Goal: Task Accomplishment & Management: Manage account settings

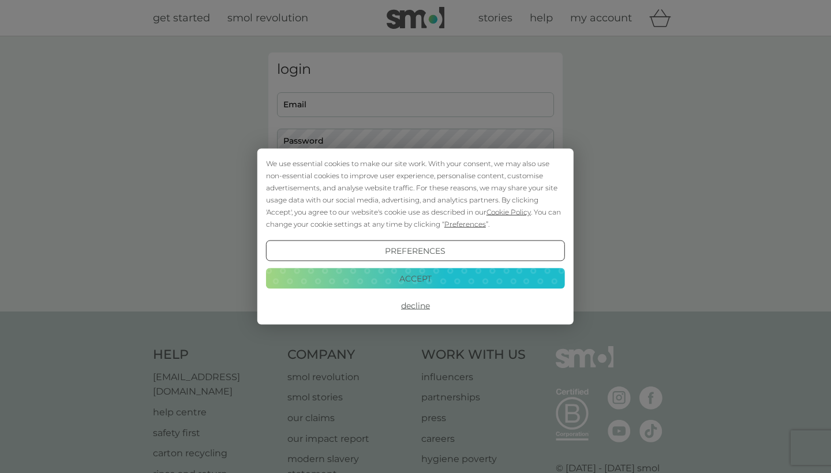
click at [431, 276] on button "Accept" at bounding box center [415, 278] width 299 height 21
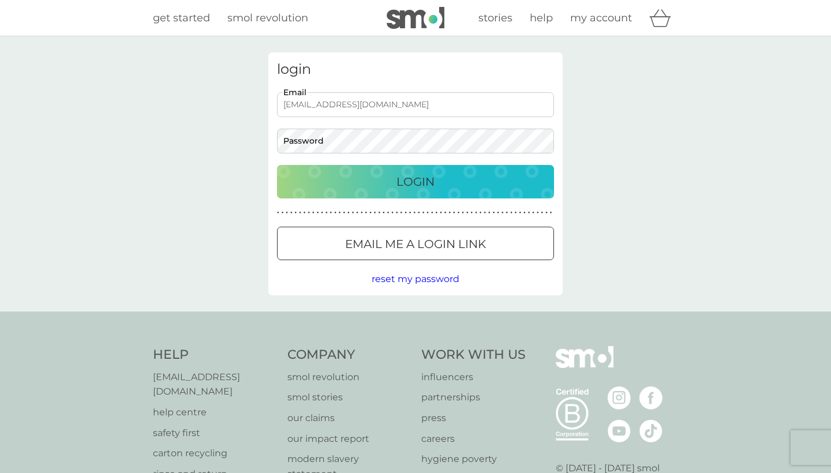
type input "[EMAIL_ADDRESS][DOMAIN_NAME]"
click at [416, 181] on button "Login" at bounding box center [415, 181] width 277 height 33
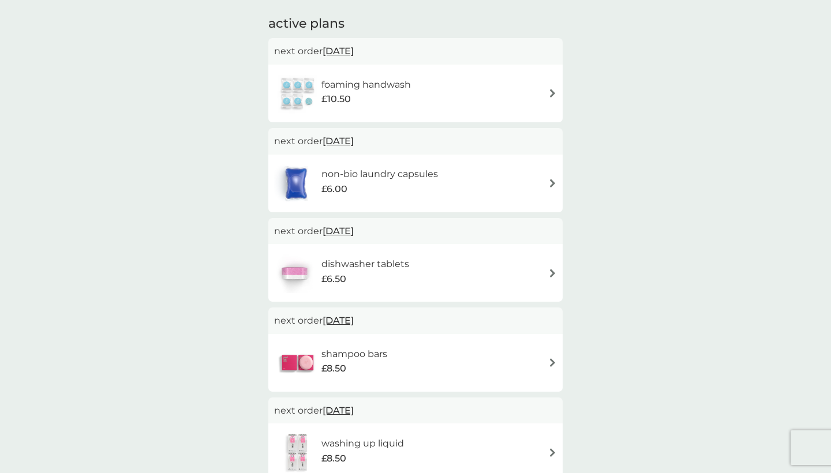
scroll to position [193, 0]
click at [552, 269] on img at bounding box center [552, 271] width 9 height 9
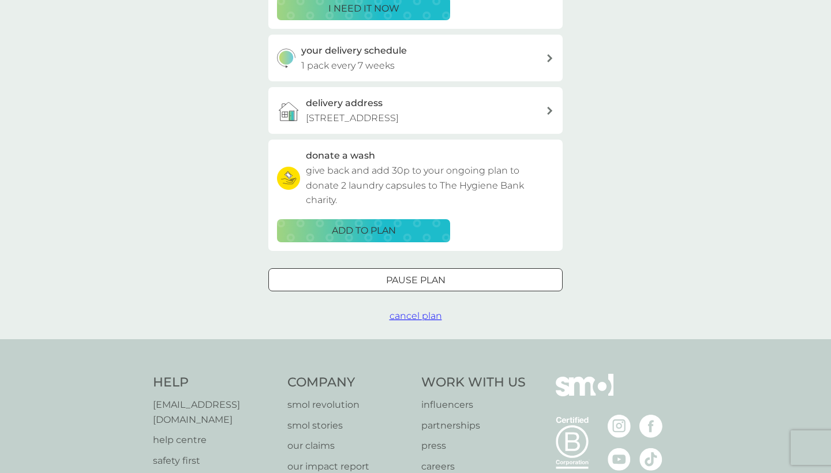
scroll to position [245, 0]
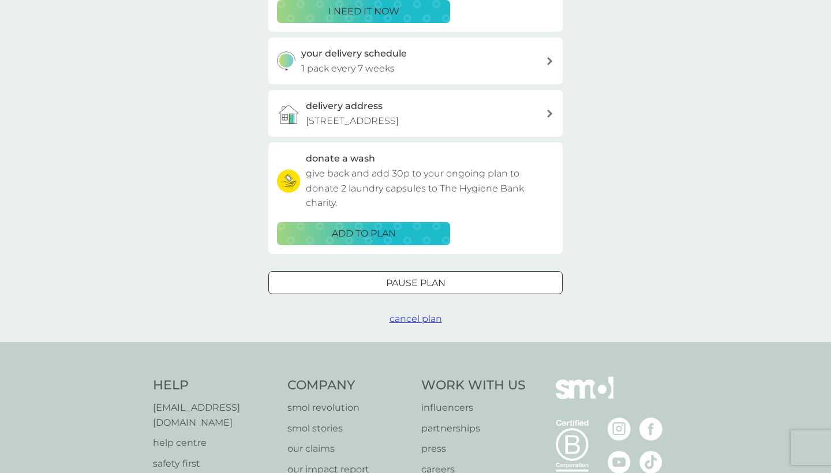
click at [465, 291] on div "Pause plan" at bounding box center [415, 283] width 293 height 15
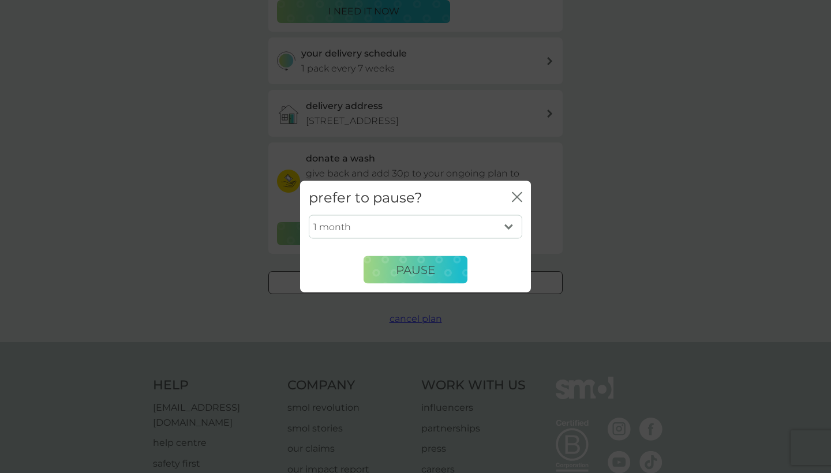
select select "2"
click at [443, 272] on button "Pause" at bounding box center [416, 270] width 104 height 28
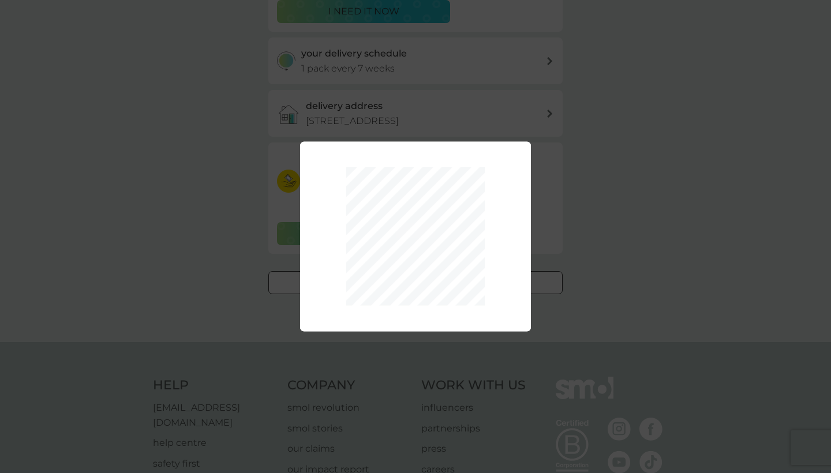
click at [644, 193] on div "1 month 2 months 3 months 4 months 5 months 6 months Pause" at bounding box center [415, 236] width 831 height 473
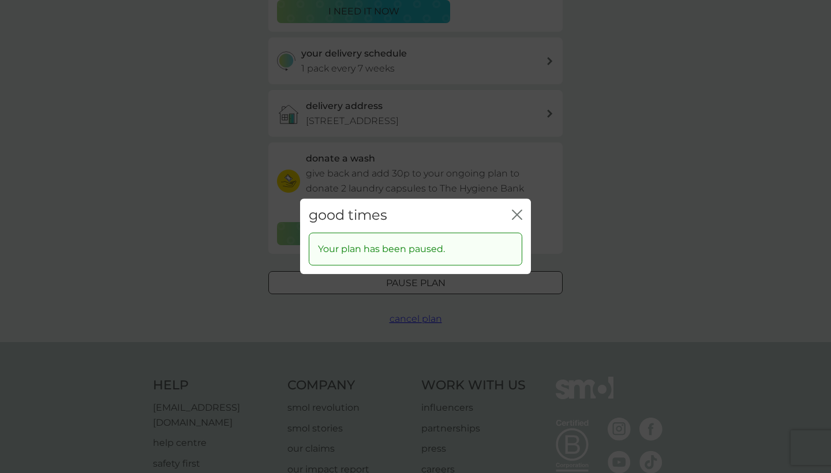
click at [515, 213] on icon "close" at bounding box center [515, 214] width 5 height 9
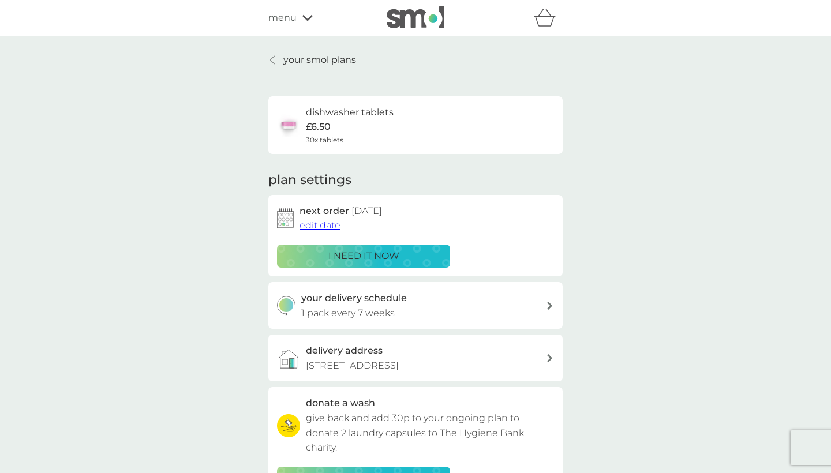
scroll to position [0, 0]
click at [274, 56] on icon at bounding box center [272, 59] width 5 height 9
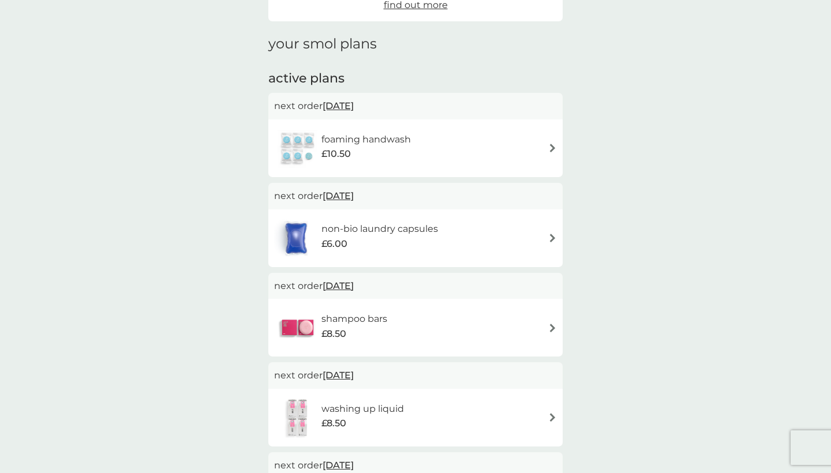
scroll to position [140, 0]
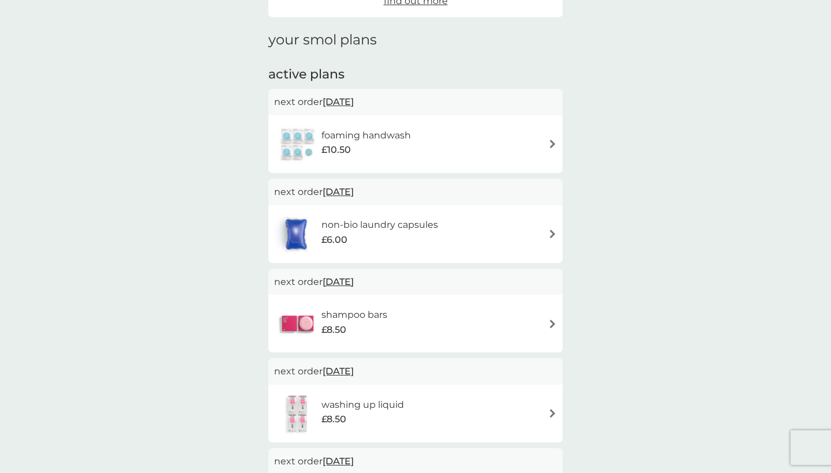
click at [554, 143] on img at bounding box center [552, 144] width 9 height 9
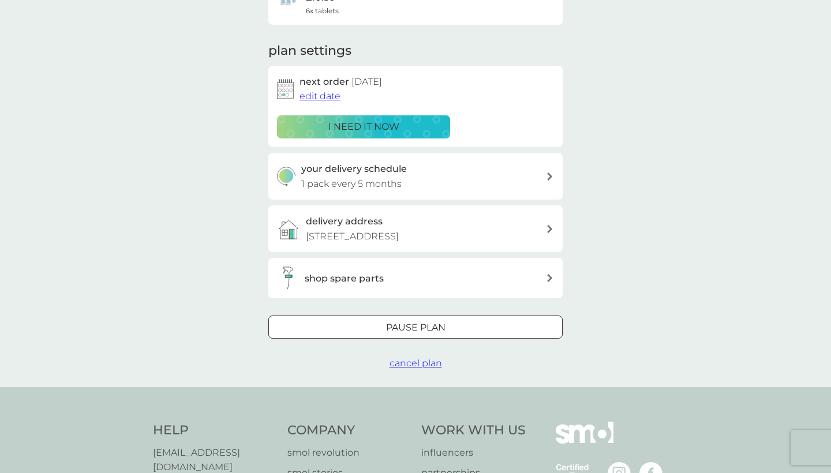
scroll to position [130, 0]
click at [535, 334] on div "Pause plan" at bounding box center [415, 326] width 293 height 15
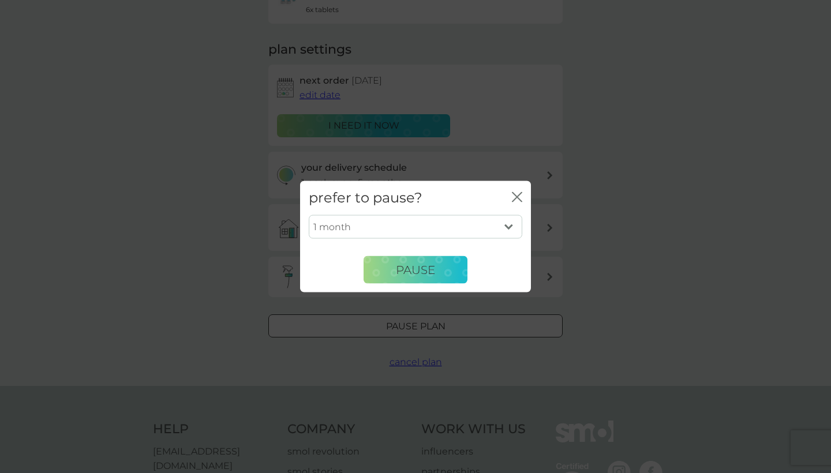
select select "2"
click at [518, 194] on icon "close" at bounding box center [517, 197] width 10 height 10
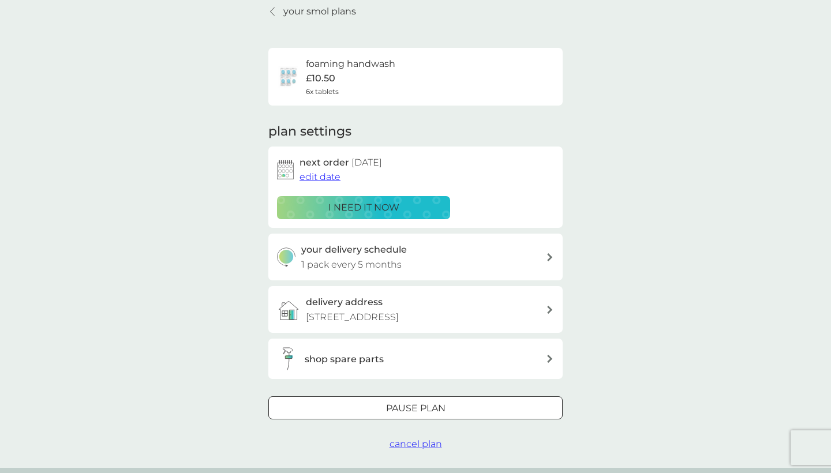
scroll to position [48, 0]
click at [506, 69] on div "foaming handwash £10.50 6x tablets" at bounding box center [415, 77] width 277 height 40
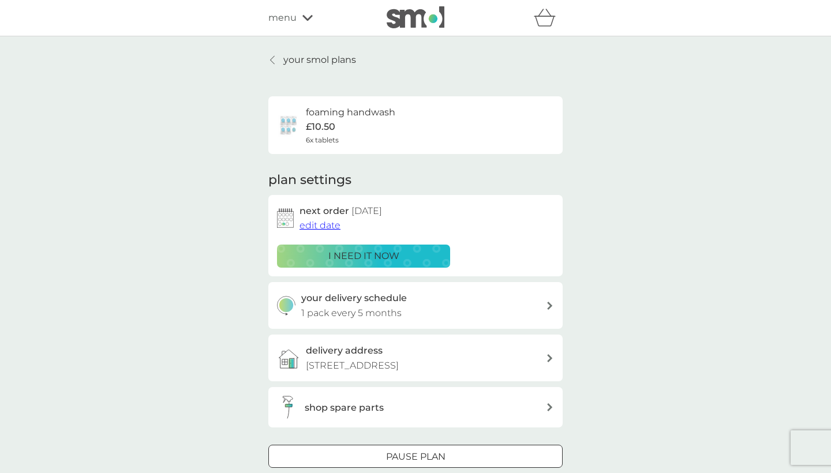
scroll to position [0, 0]
click at [348, 59] on p "your smol plans" at bounding box center [319, 60] width 73 height 15
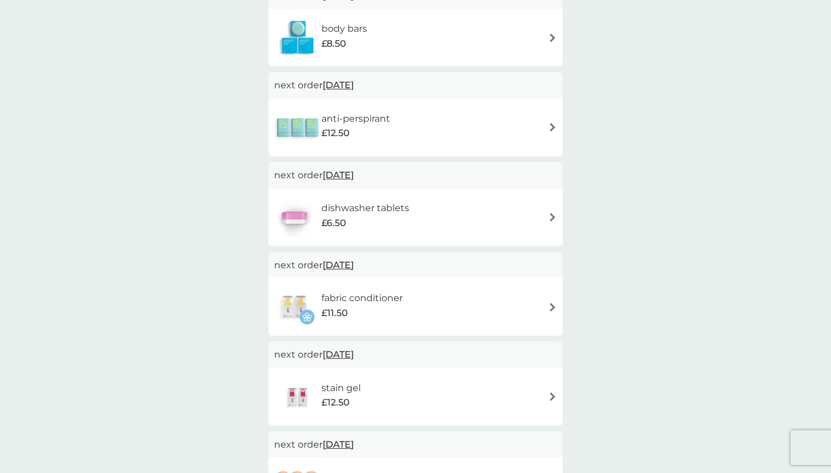
scroll to position [606, 0]
click at [551, 303] on img at bounding box center [552, 307] width 9 height 9
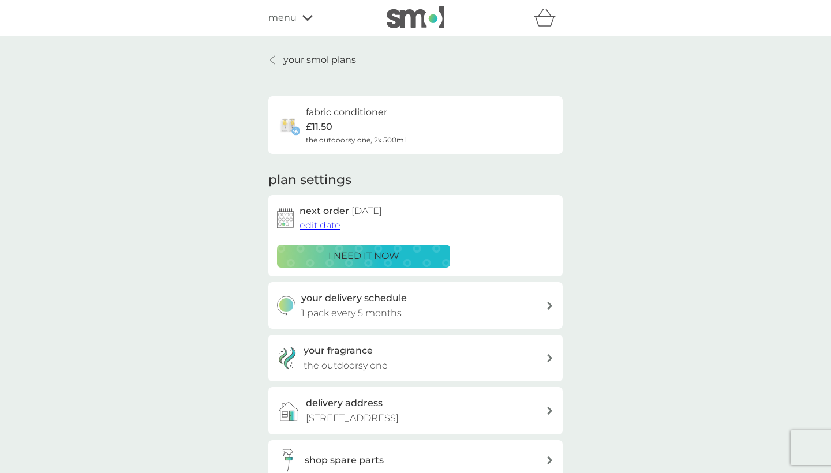
click at [550, 303] on icon at bounding box center [549, 306] width 5 height 8
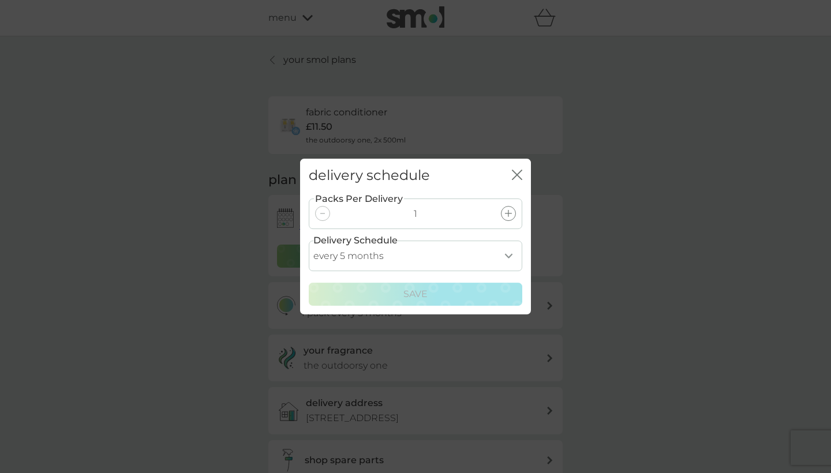
select select "6"
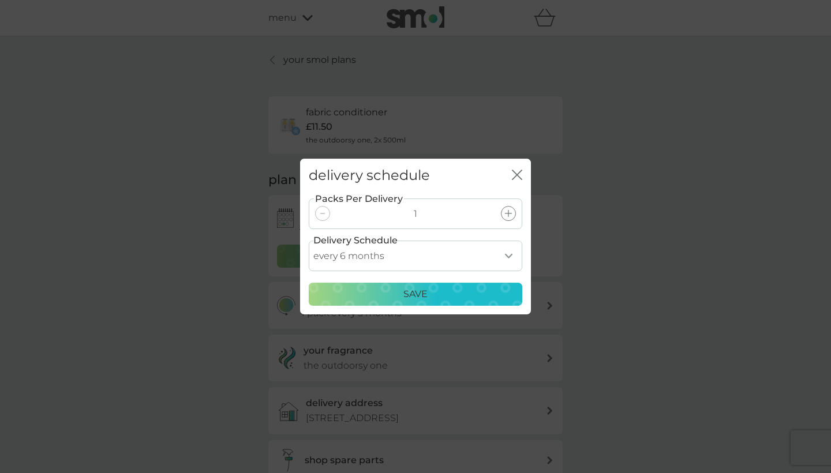
click at [469, 294] on div "Save" at bounding box center [415, 294] width 199 height 15
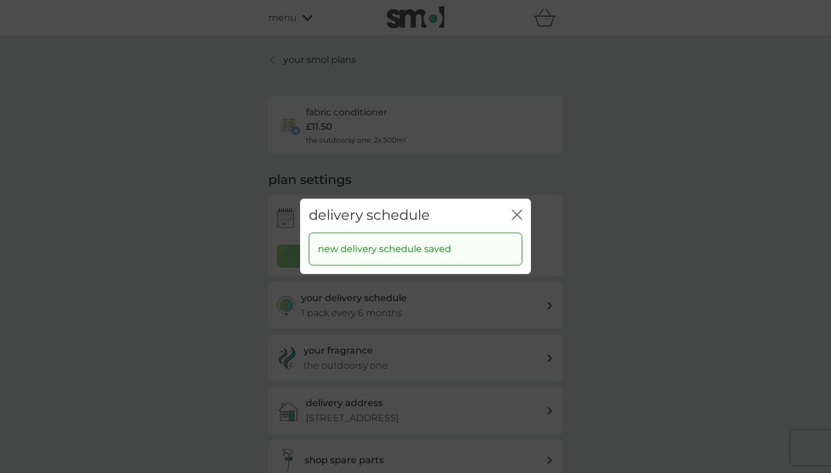
click at [519, 218] on icon "close" at bounding box center [519, 214] width 5 height 9
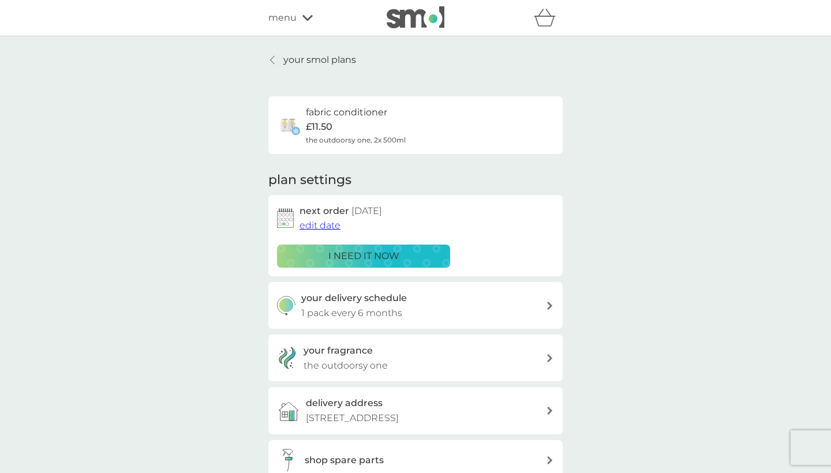
click at [272, 59] on icon at bounding box center [272, 59] width 5 height 9
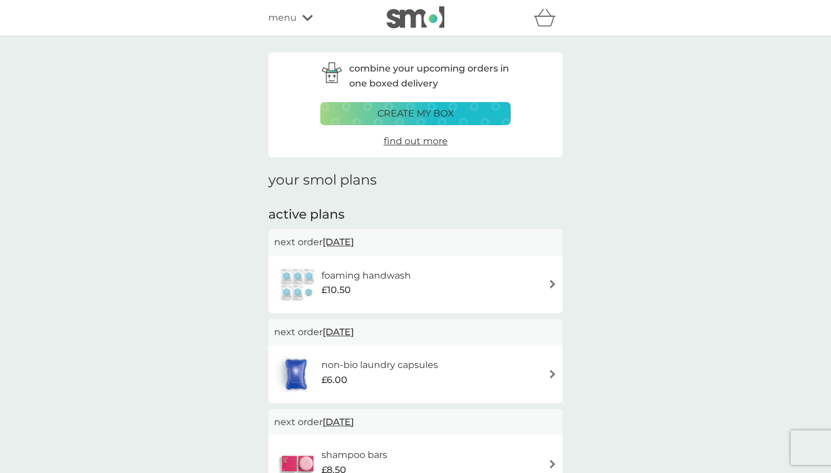
click at [551, 282] on img at bounding box center [552, 284] width 9 height 9
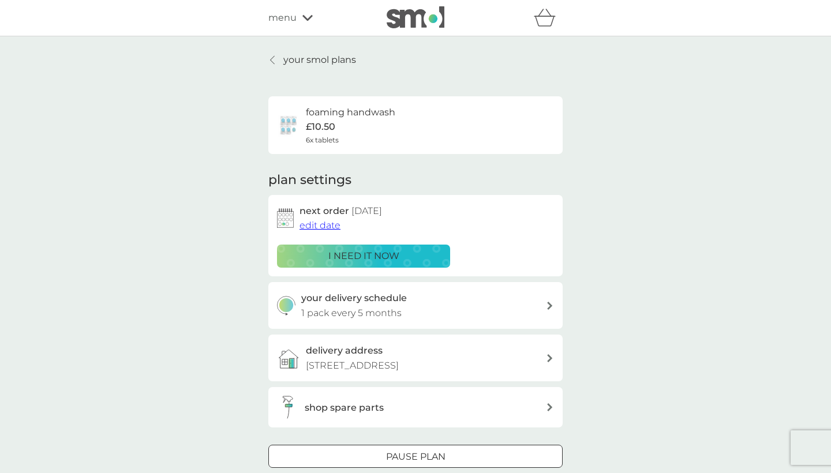
click at [552, 302] on div at bounding box center [550, 306] width 9 height 8
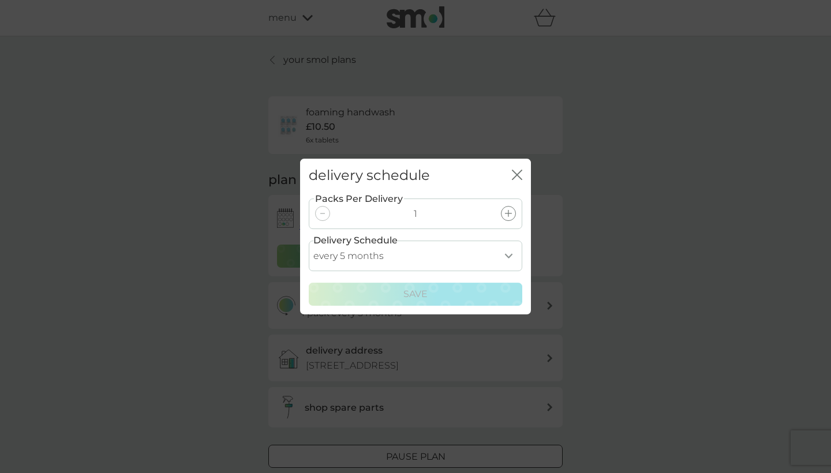
select select "6"
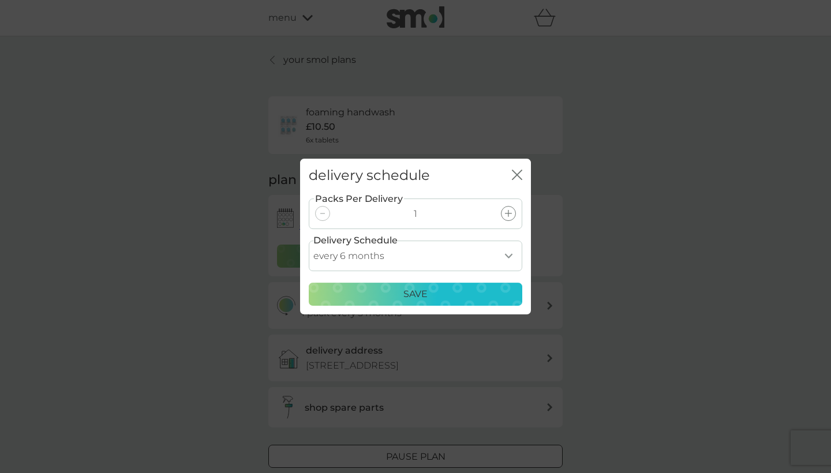
click at [457, 294] on div "Save" at bounding box center [415, 294] width 199 height 15
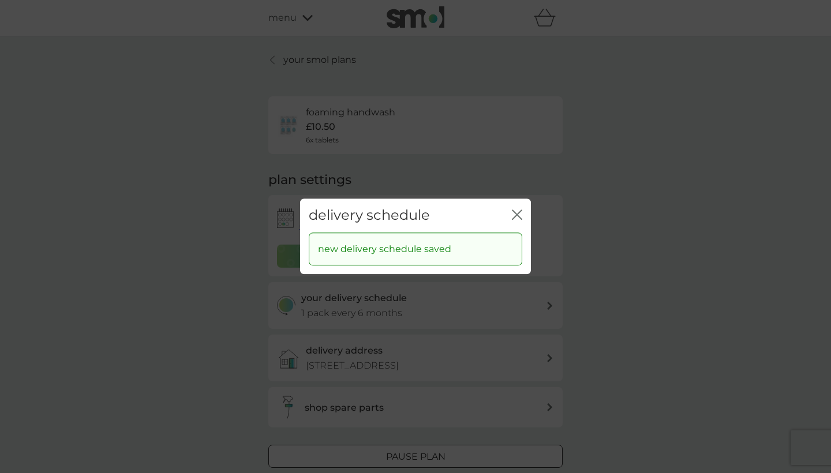
click at [517, 215] on icon "close" at bounding box center [515, 214] width 5 height 9
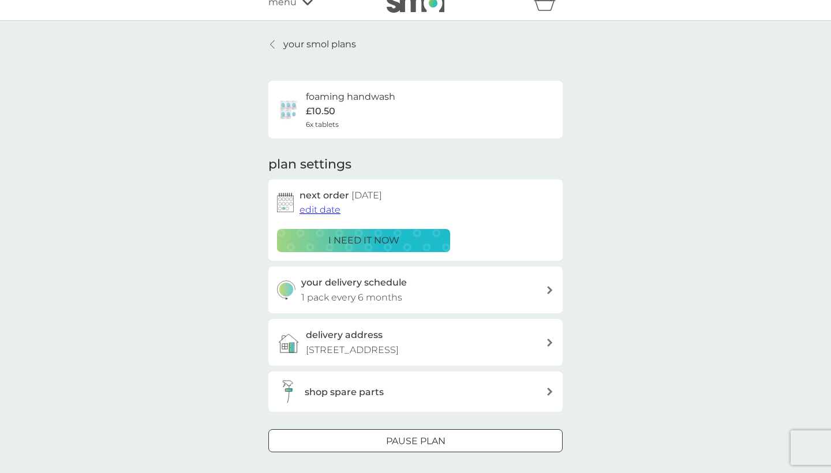
scroll to position [16, 0]
click at [271, 42] on icon at bounding box center [272, 43] width 5 height 9
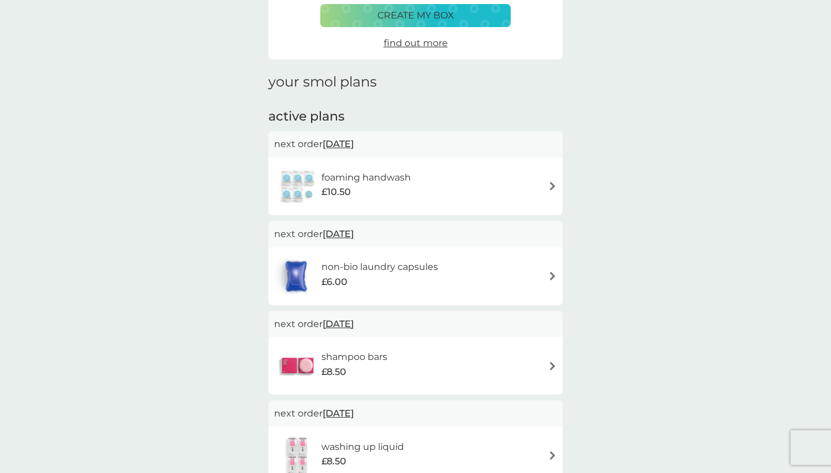
scroll to position [102, 0]
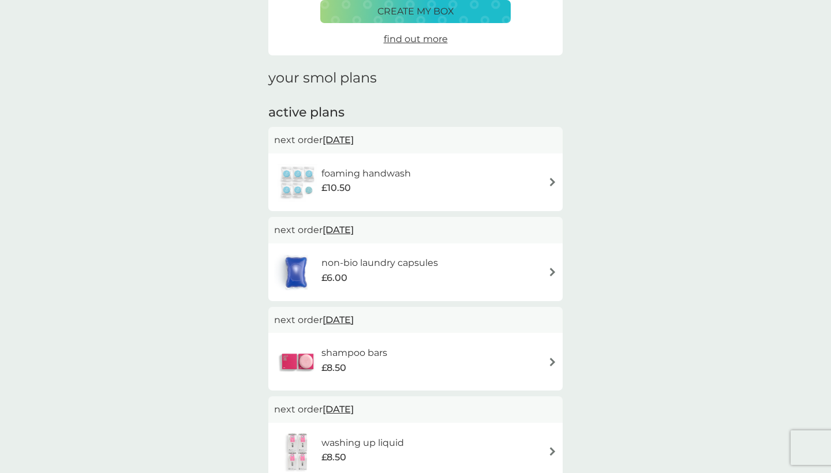
click at [552, 268] on img at bounding box center [552, 272] width 9 height 9
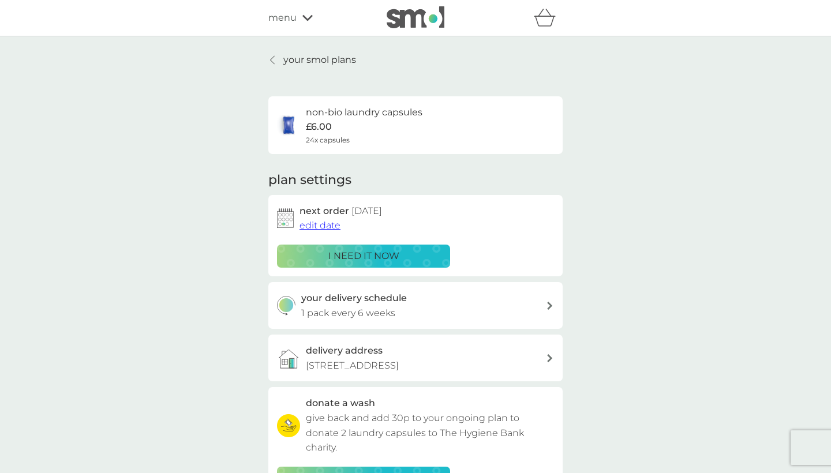
click at [551, 302] on icon at bounding box center [550, 306] width 6 height 8
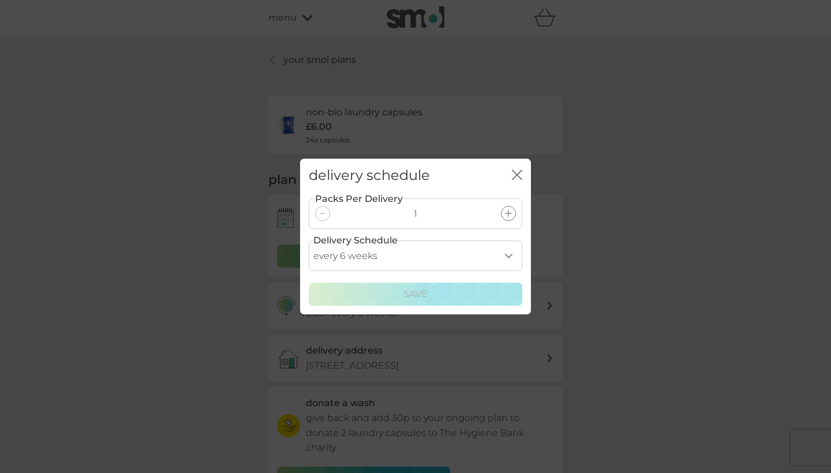
select select "49"
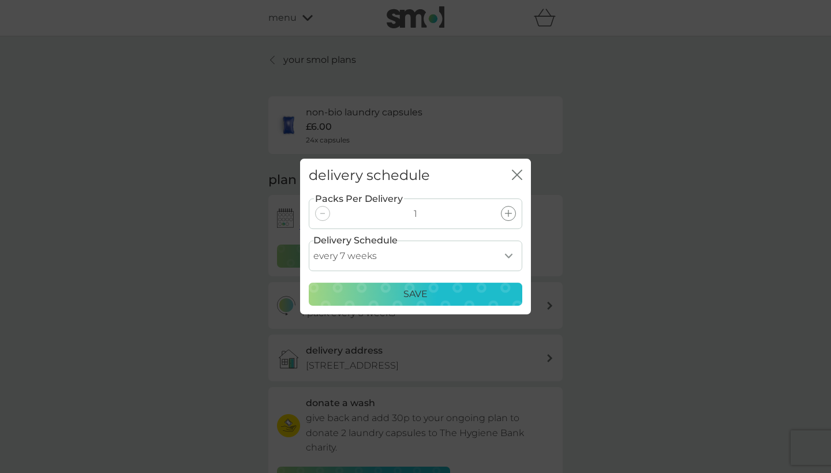
click at [447, 290] on div "Save" at bounding box center [415, 294] width 199 height 15
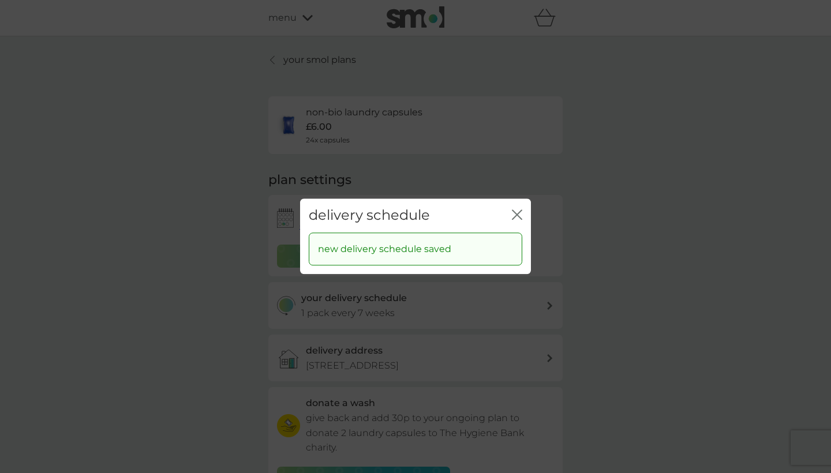
click at [518, 212] on icon "close" at bounding box center [517, 215] width 10 height 10
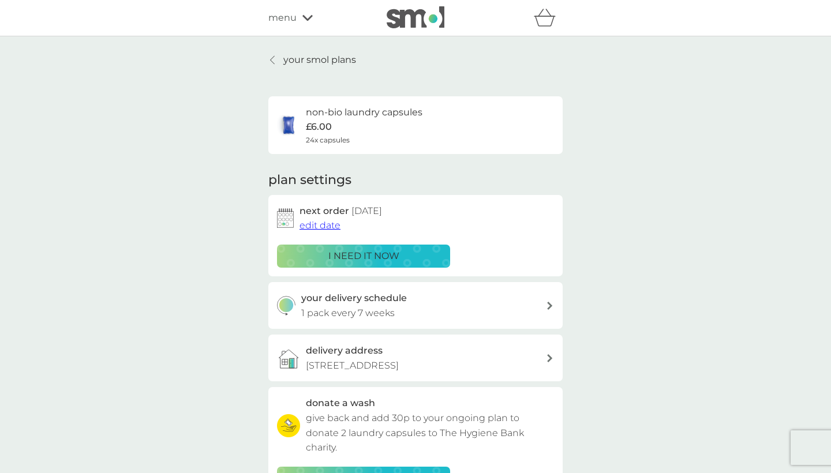
click at [271, 57] on icon at bounding box center [272, 59] width 5 height 9
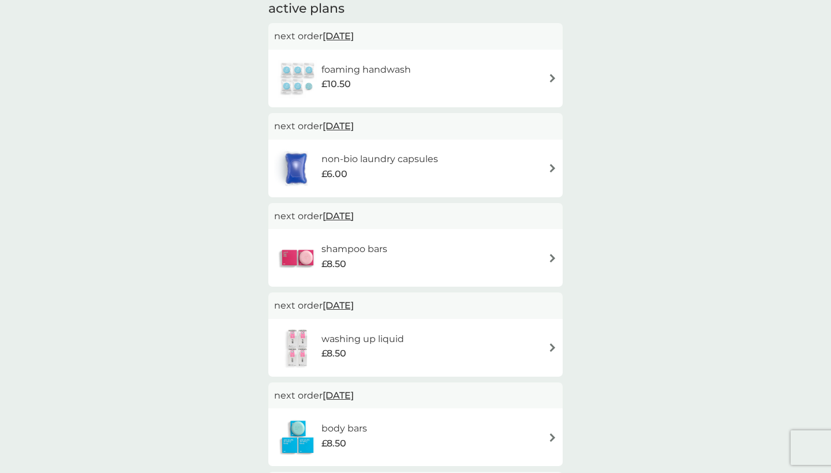
scroll to position [214, 0]
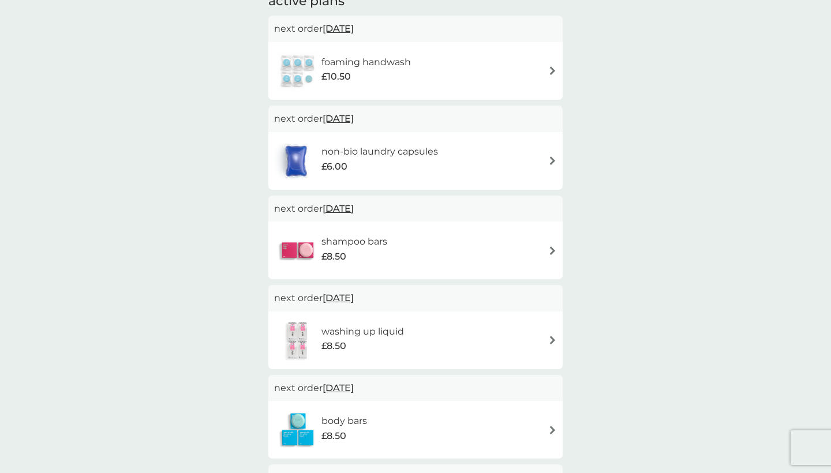
click at [553, 248] on img at bounding box center [552, 251] width 9 height 9
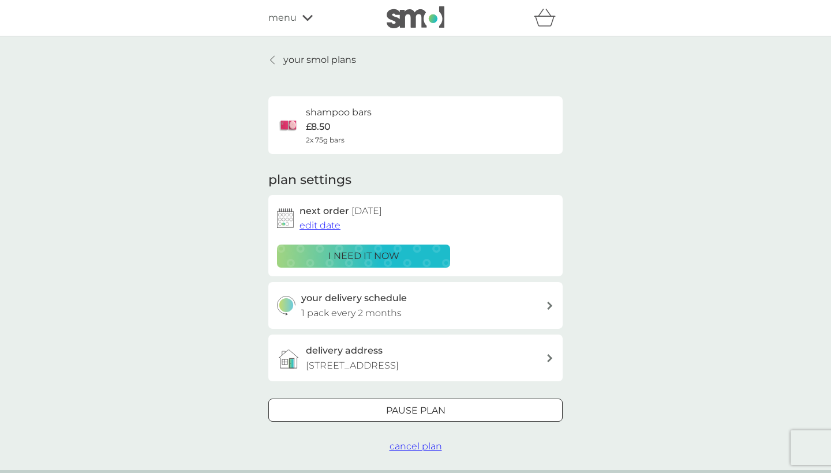
click at [276, 57] on div at bounding box center [273, 59] width 8 height 9
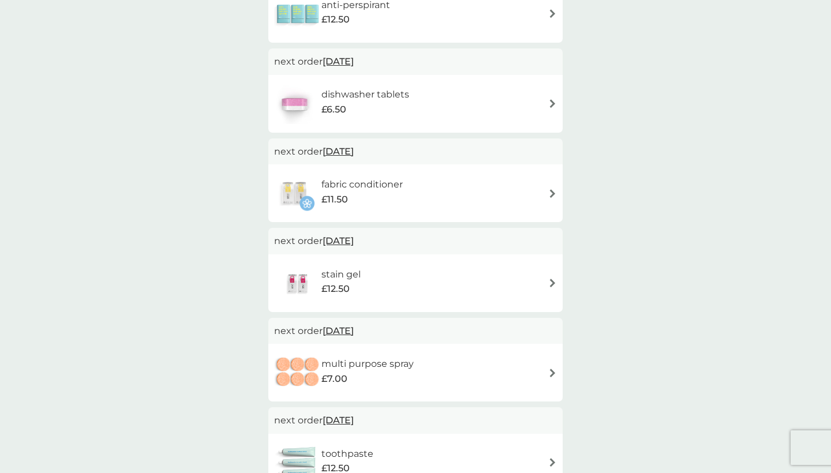
scroll to position [721, 0]
click at [549, 278] on img at bounding box center [552, 282] width 9 height 9
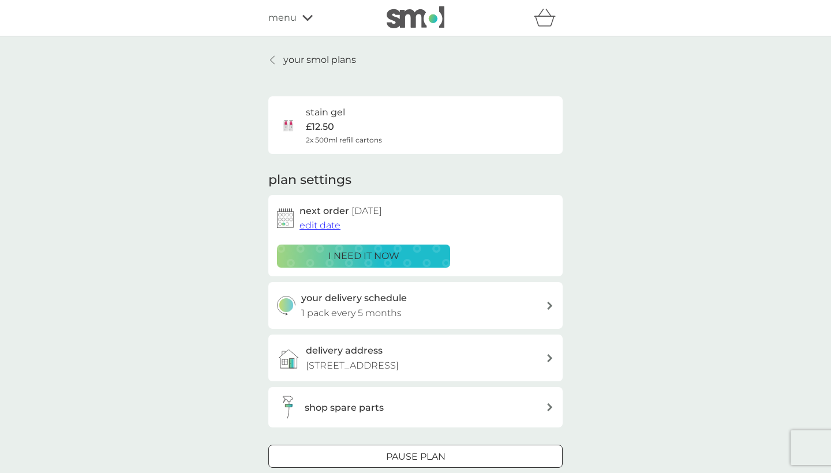
click at [548, 305] on icon at bounding box center [550, 306] width 6 height 8
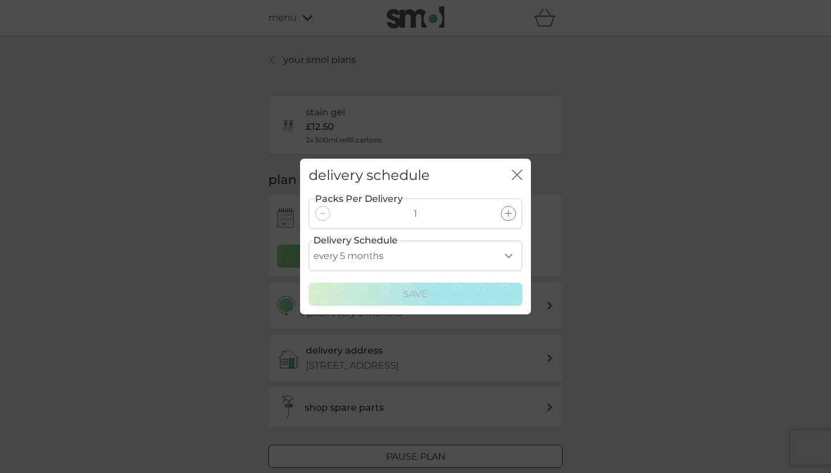
select select "6"
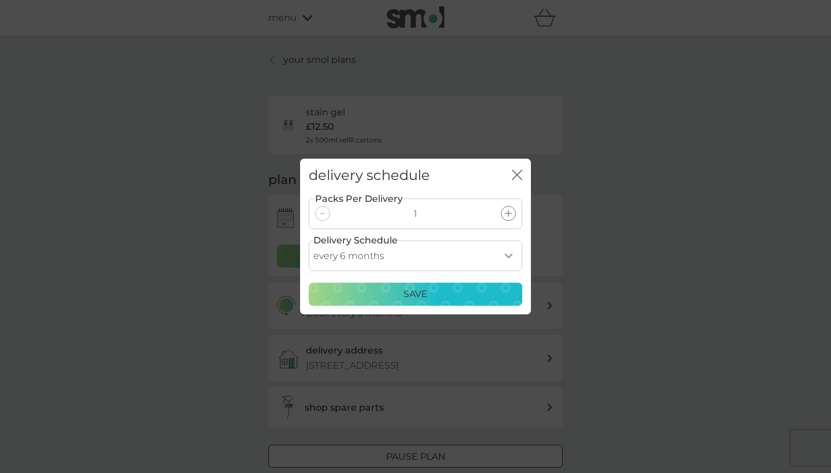
click at [517, 174] on icon "close" at bounding box center [517, 175] width 10 height 10
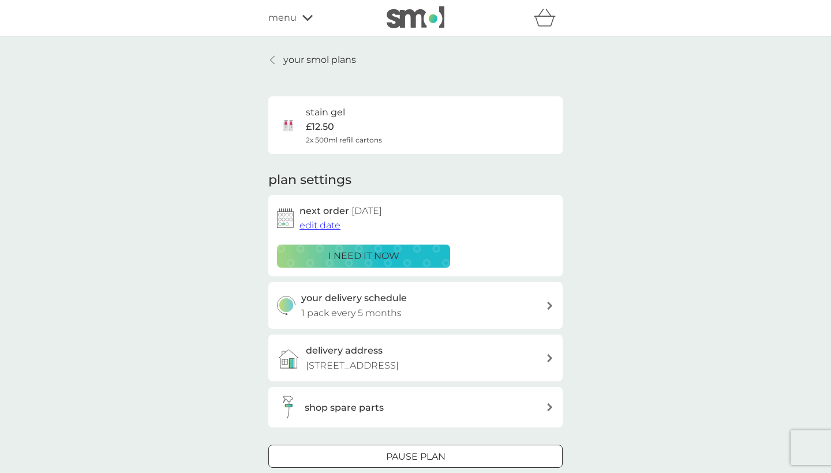
click at [550, 303] on icon at bounding box center [550, 306] width 6 height 8
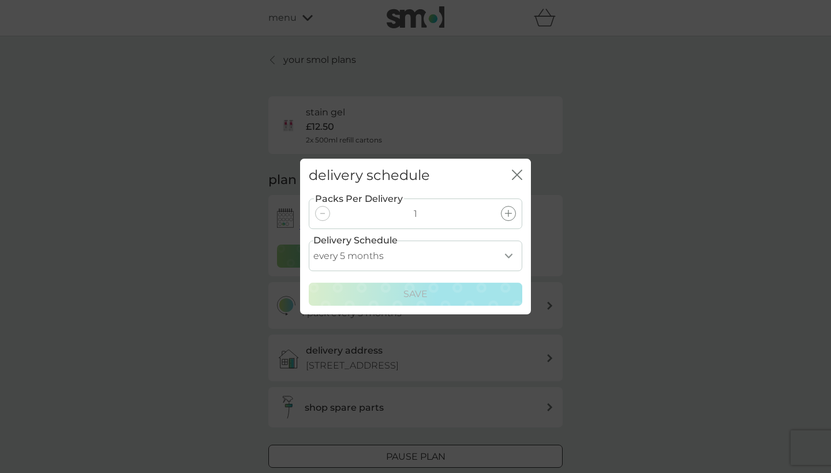
select select "6"
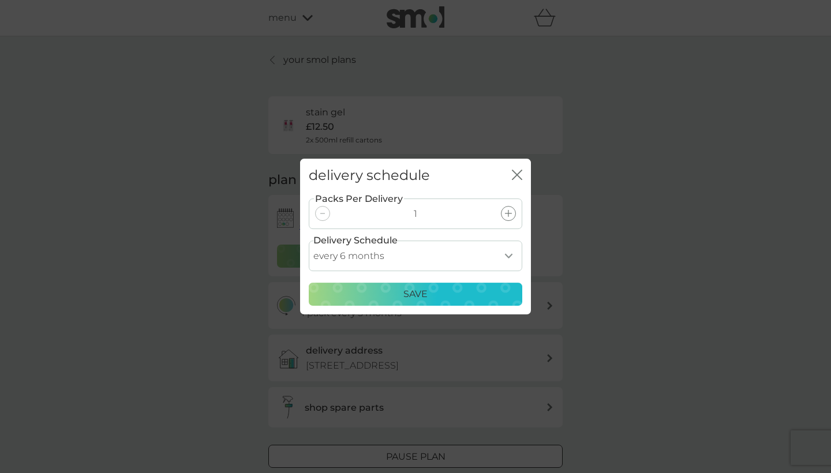
click at [459, 293] on div "Save" at bounding box center [415, 294] width 199 height 15
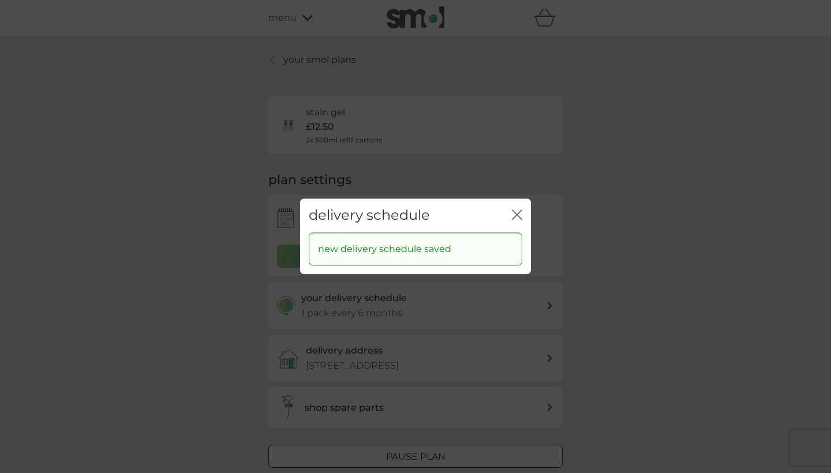
click at [518, 213] on icon "close" at bounding box center [517, 215] width 10 height 10
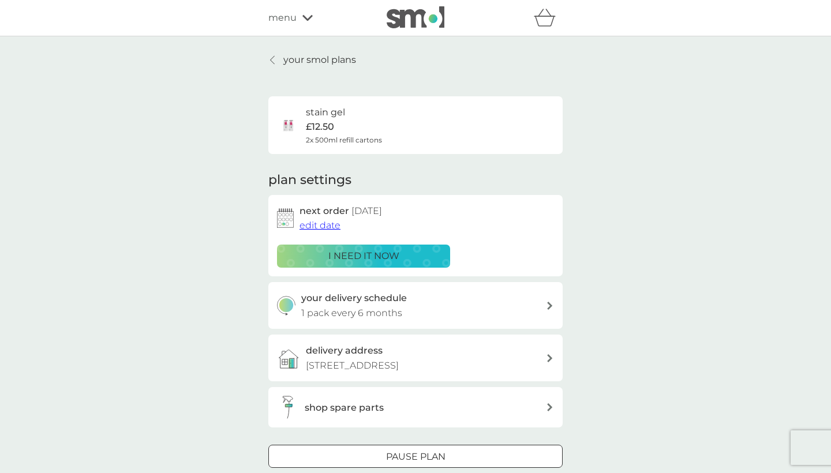
click at [272, 56] on icon at bounding box center [272, 59] width 5 height 9
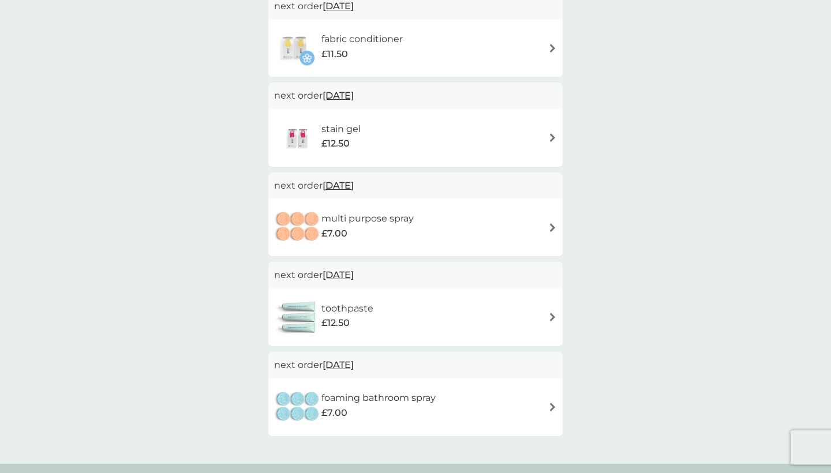
scroll to position [872, 0]
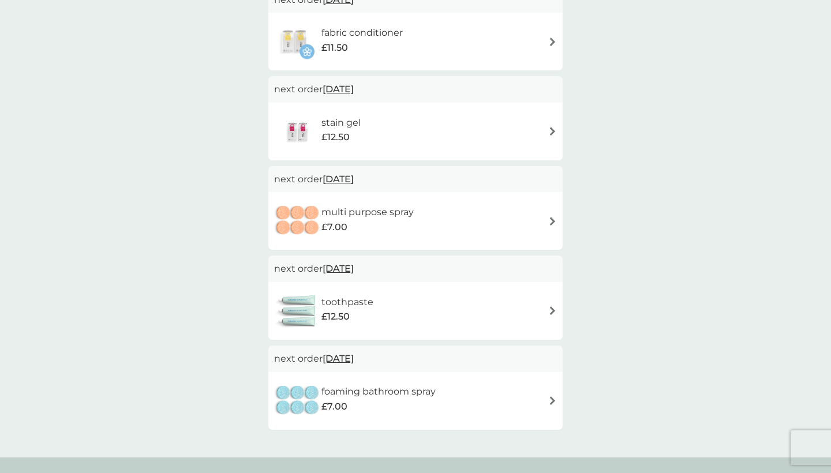
click at [552, 307] on img at bounding box center [552, 311] width 9 height 9
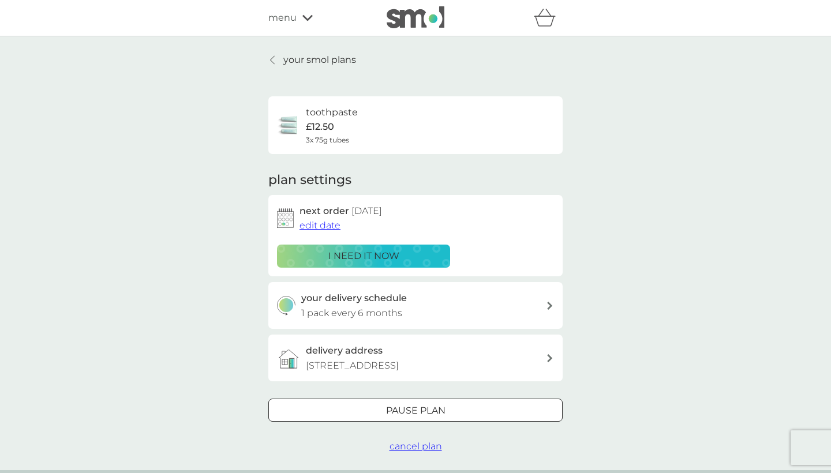
click at [275, 58] on icon at bounding box center [272, 59] width 5 height 9
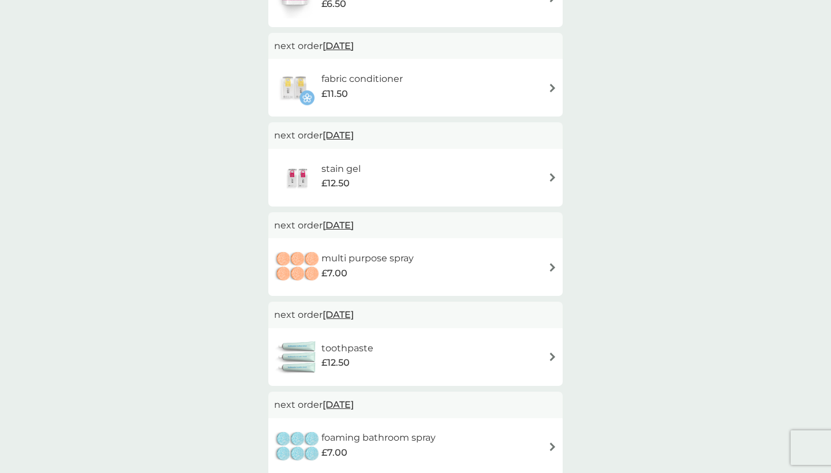
scroll to position [827, 0]
click at [552, 351] on img at bounding box center [552, 355] width 9 height 9
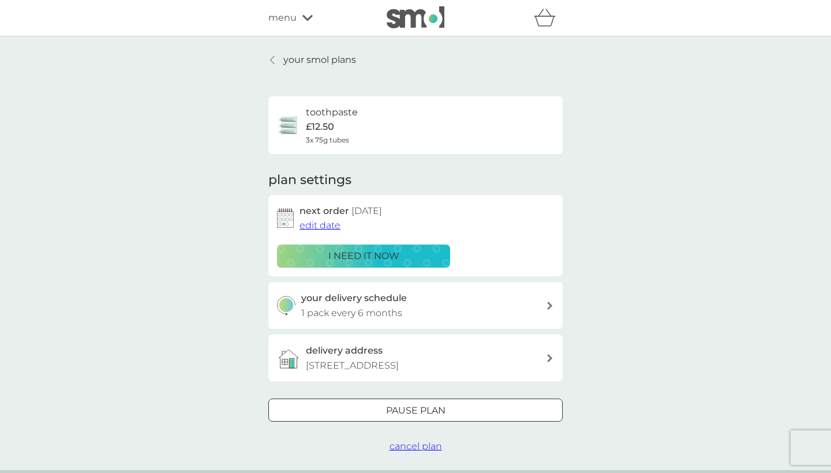
click at [551, 302] on icon at bounding box center [550, 306] width 6 height 8
select select "6"
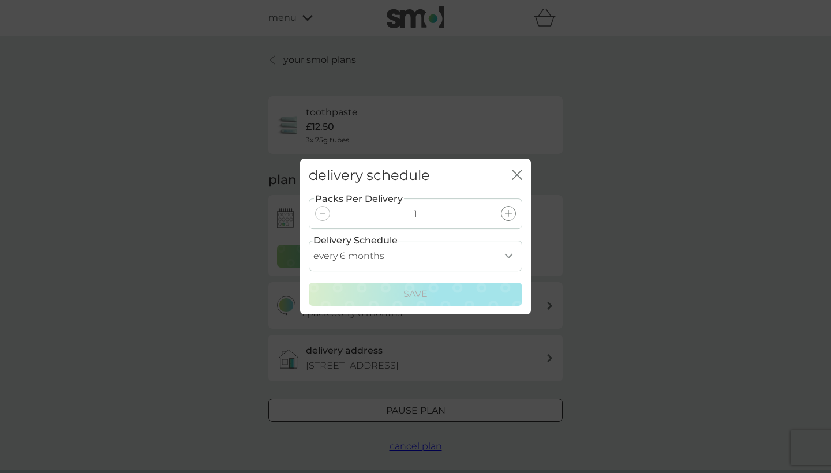
click at [517, 173] on icon "close" at bounding box center [517, 175] width 10 height 10
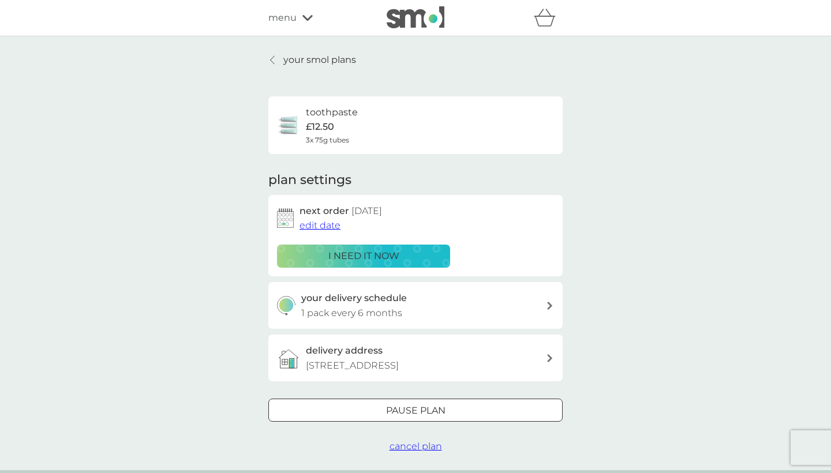
click at [271, 59] on icon at bounding box center [273, 60] width 4 height 8
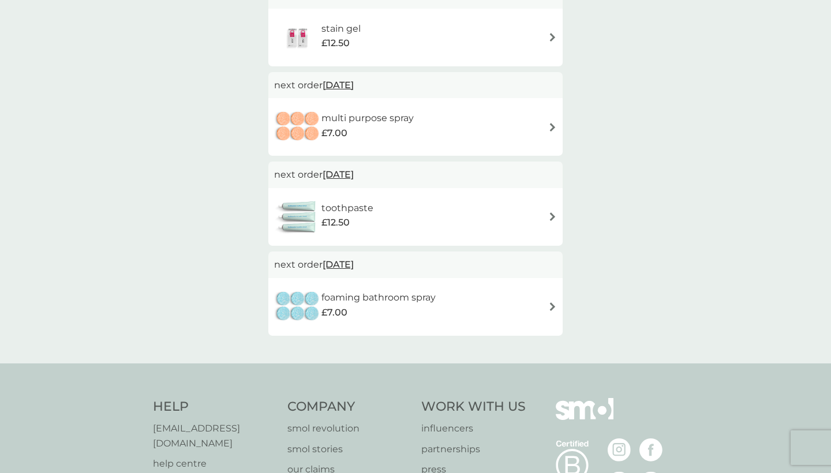
scroll to position [964, 0]
click at [551, 304] on img at bounding box center [552, 308] width 9 height 9
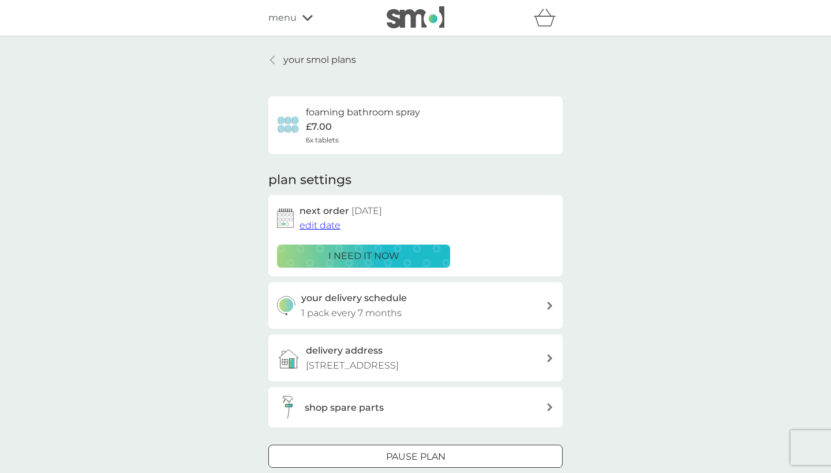
click at [551, 304] on icon at bounding box center [549, 306] width 5 height 8
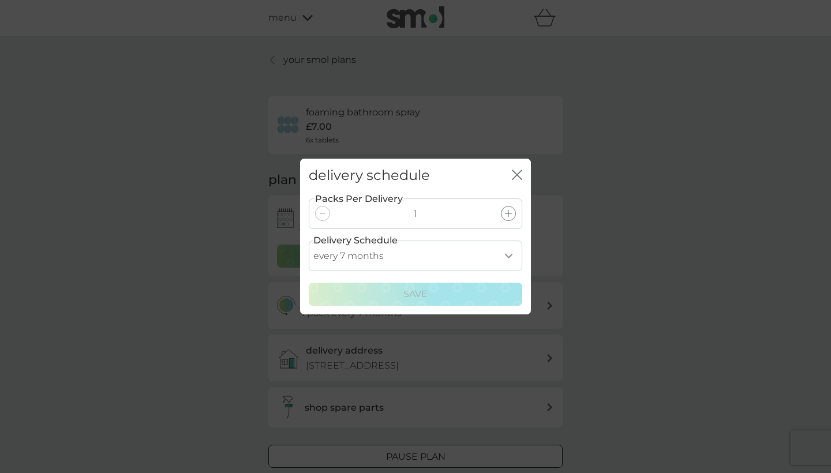
select select "8"
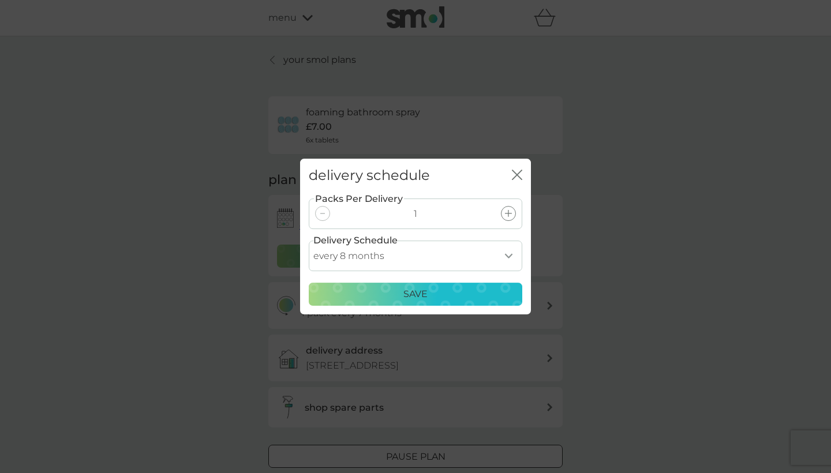
click at [449, 298] on div "Save" at bounding box center [415, 294] width 199 height 15
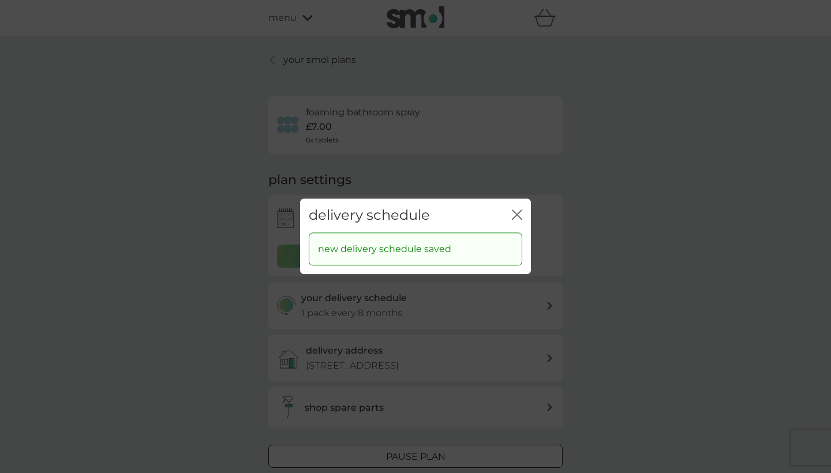
click at [517, 212] on icon "close" at bounding box center [517, 215] width 10 height 10
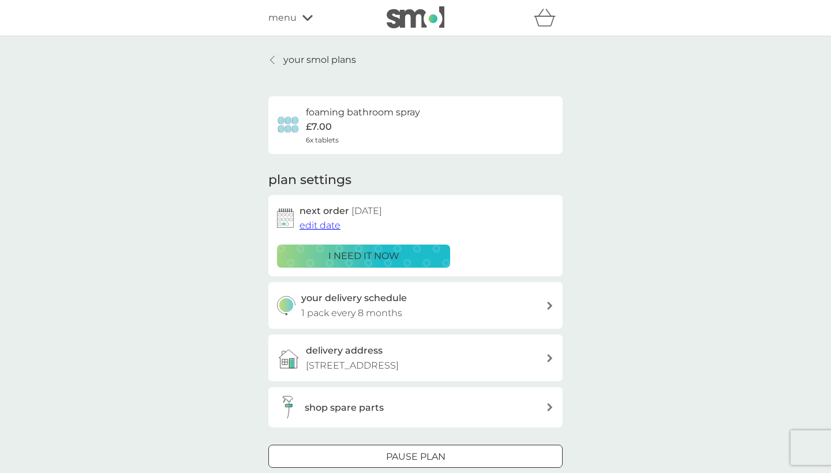
click at [277, 57] on div at bounding box center [273, 59] width 8 height 9
